Goal: Check status

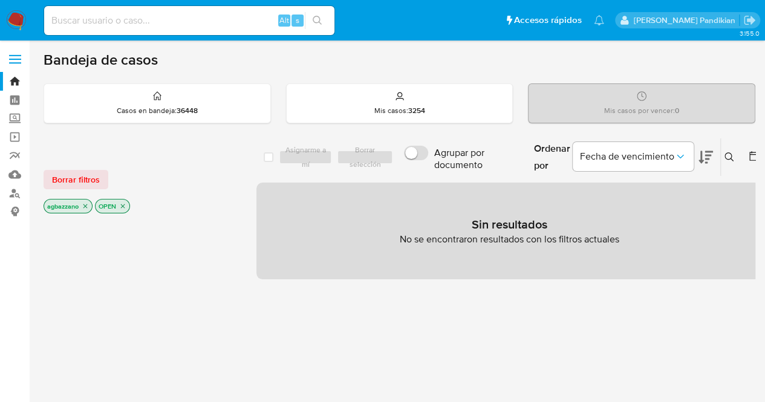
click at [157, 20] on input at bounding box center [189, 21] width 290 height 16
paste input "624157495"
type input "624157495"
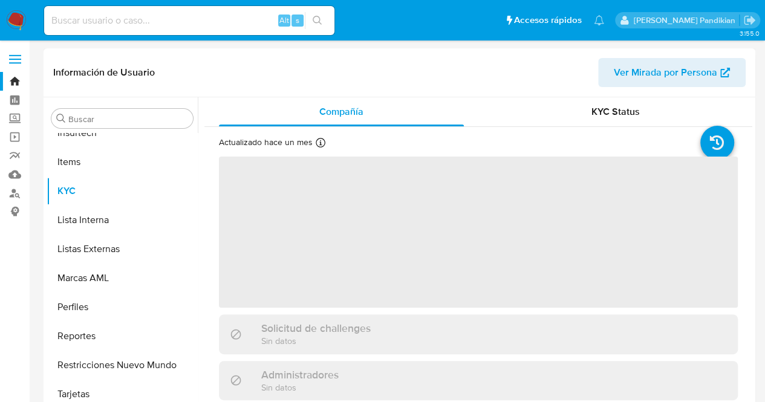
scroll to position [540, 0]
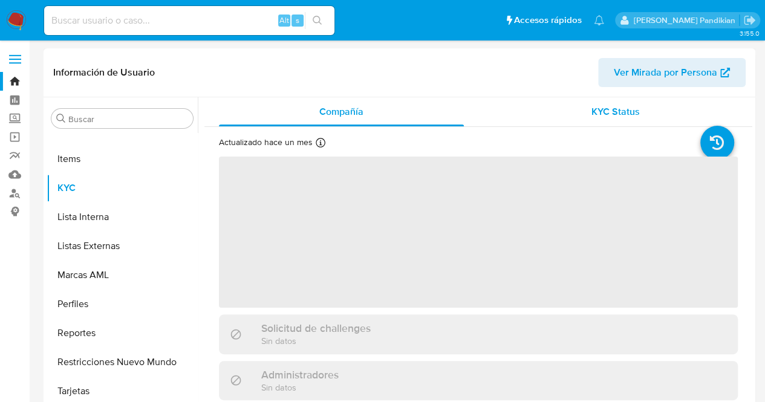
click at [592, 113] on span "KYC Status" at bounding box center [616, 112] width 48 height 14
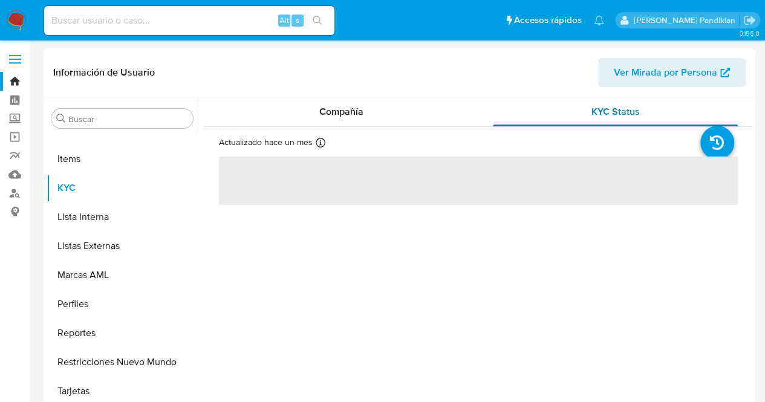
select select "10"
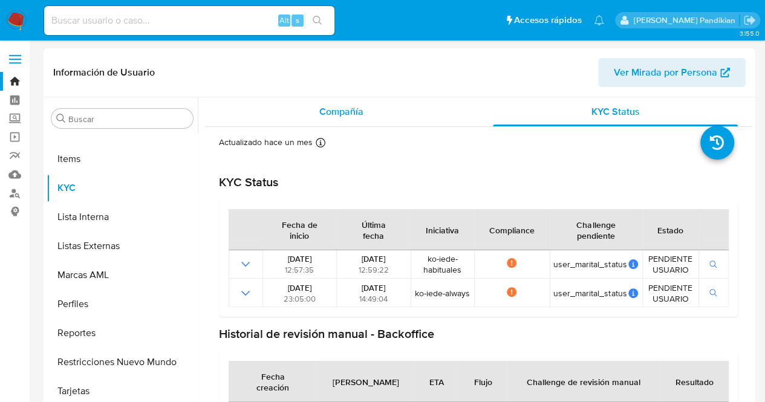
click at [357, 116] on span "Compañía" at bounding box center [341, 112] width 44 height 14
